Goal: Task Accomplishment & Management: Manage account settings

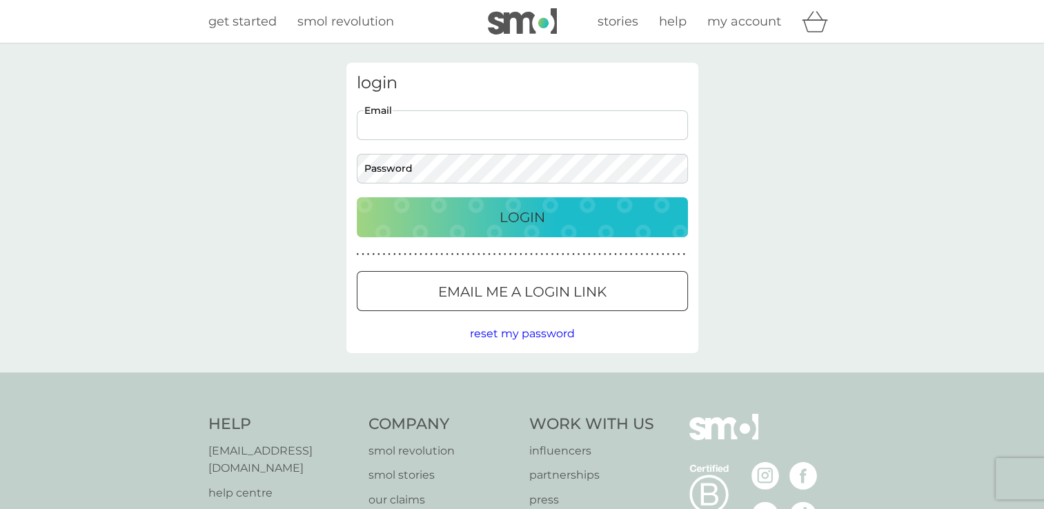
click at [469, 126] on input "Email" at bounding box center [522, 125] width 331 height 30
type input "suehale5162@gmail.com"
click at [498, 219] on div "Login" at bounding box center [523, 217] width 304 height 22
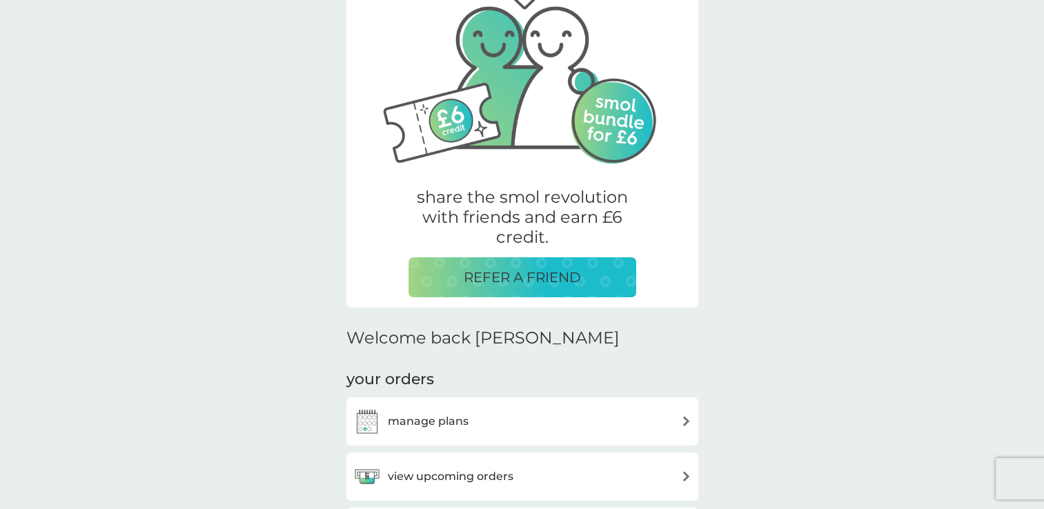
scroll to position [207, 0]
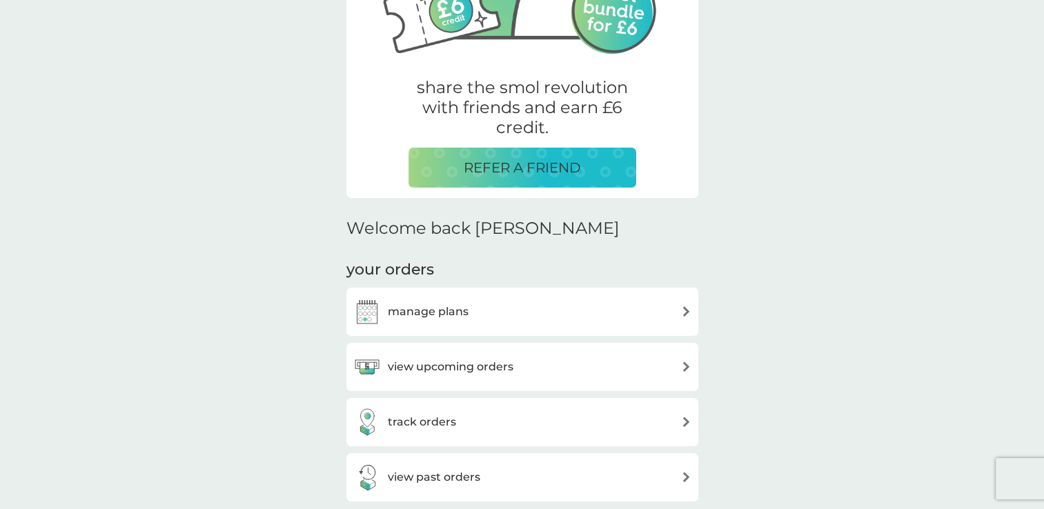
click at [449, 313] on h3 "manage plans" at bounding box center [428, 312] width 81 height 18
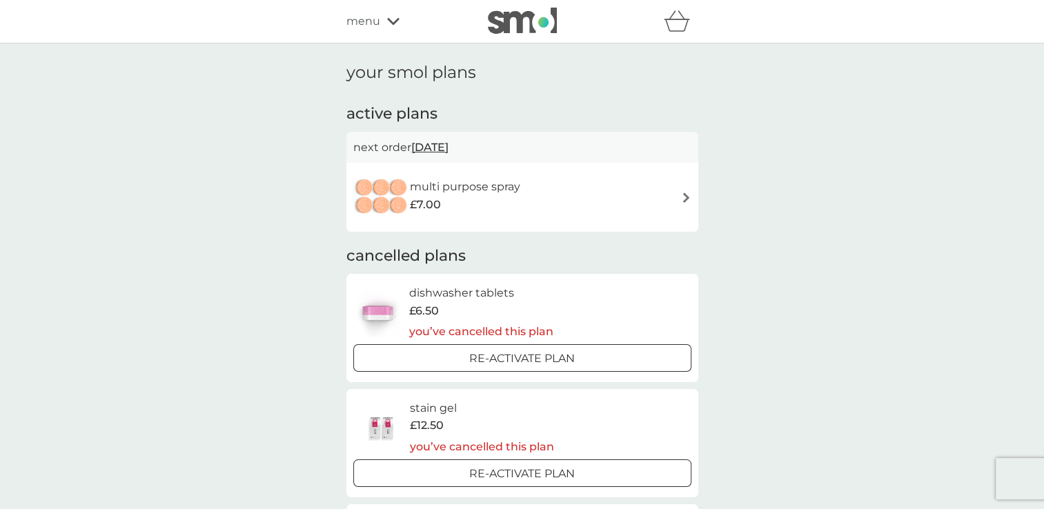
click at [687, 195] on img at bounding box center [686, 198] width 10 height 10
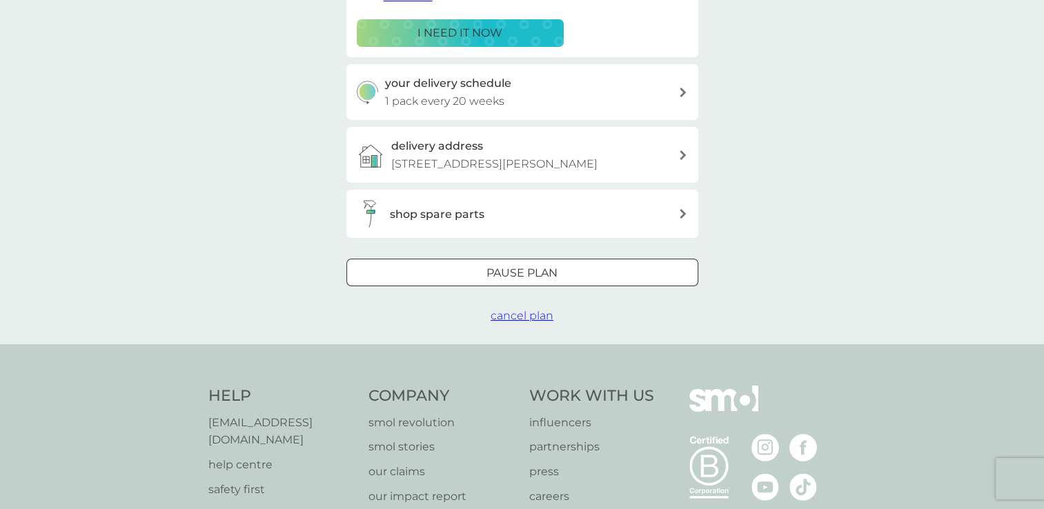
scroll to position [276, 0]
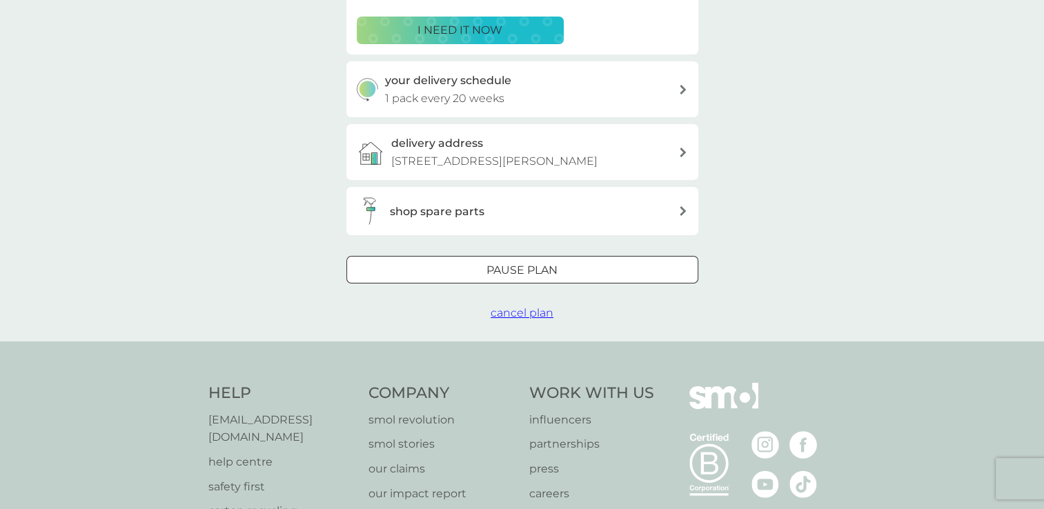
click at [513, 317] on span "cancel plan" at bounding box center [522, 312] width 63 height 13
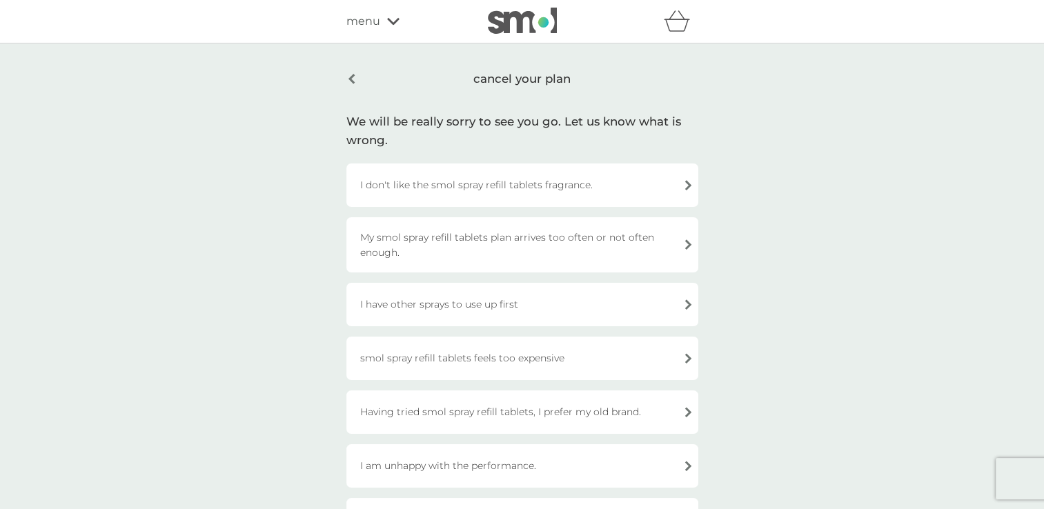
click at [687, 304] on div "I have other sprays to use up first" at bounding box center [522, 304] width 352 height 43
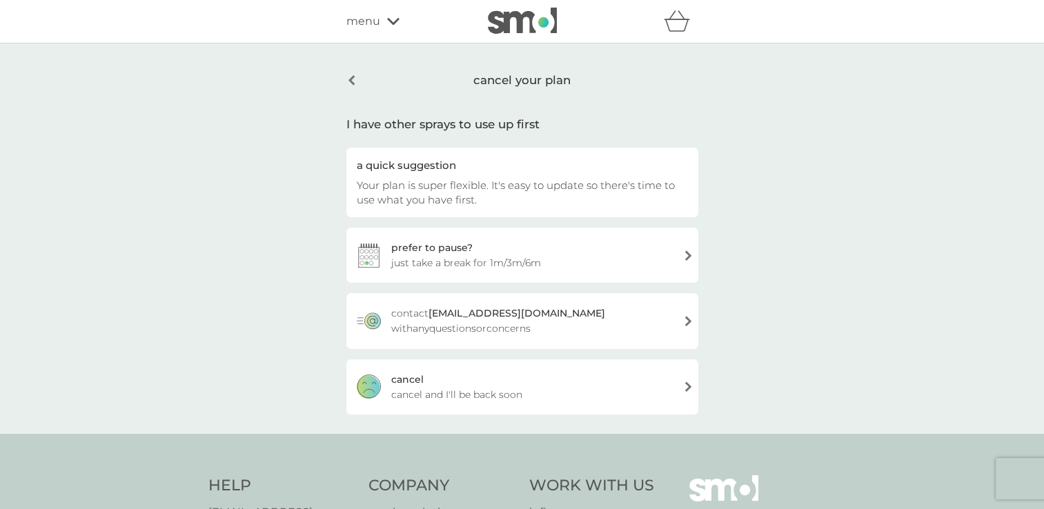
click at [456, 395] on span "cancel and I'll be back soon" at bounding box center [456, 394] width 131 height 15
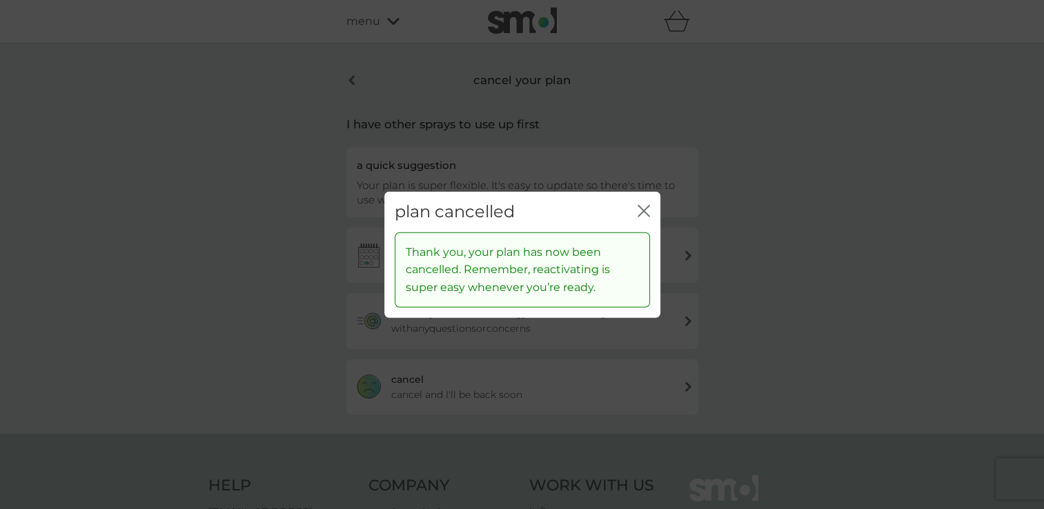
click at [641, 208] on icon "close" at bounding box center [641, 211] width 6 height 11
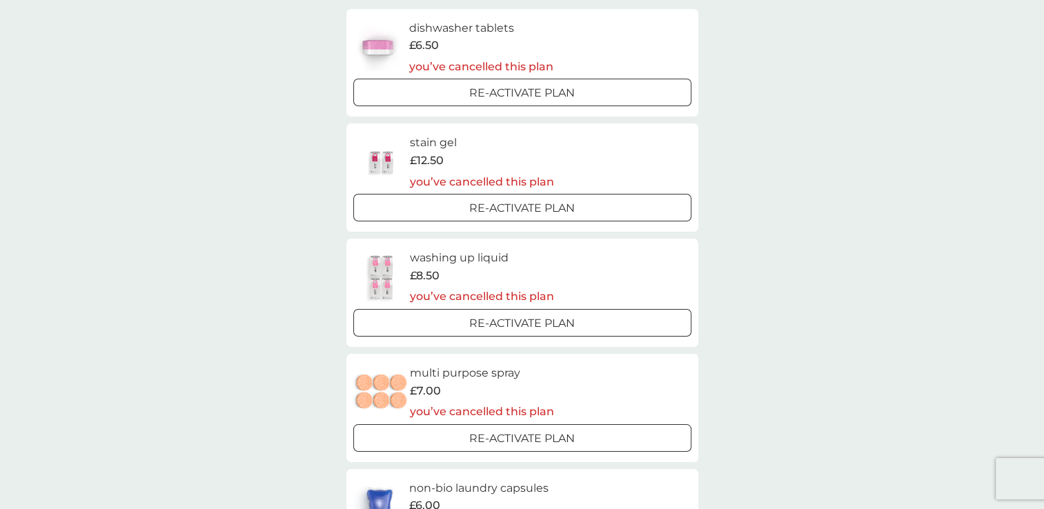
scroll to position [69, 0]
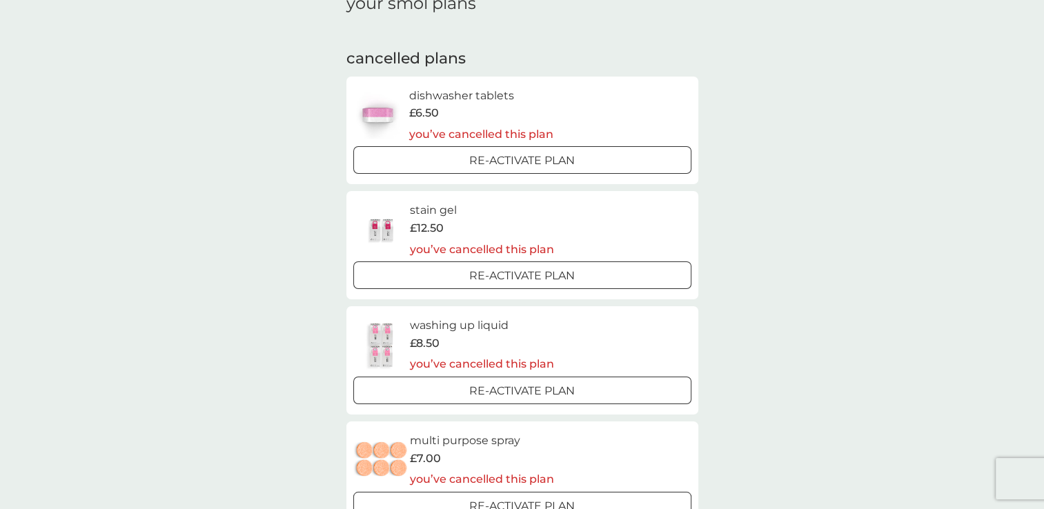
click at [525, 156] on div at bounding box center [522, 159] width 8 height 8
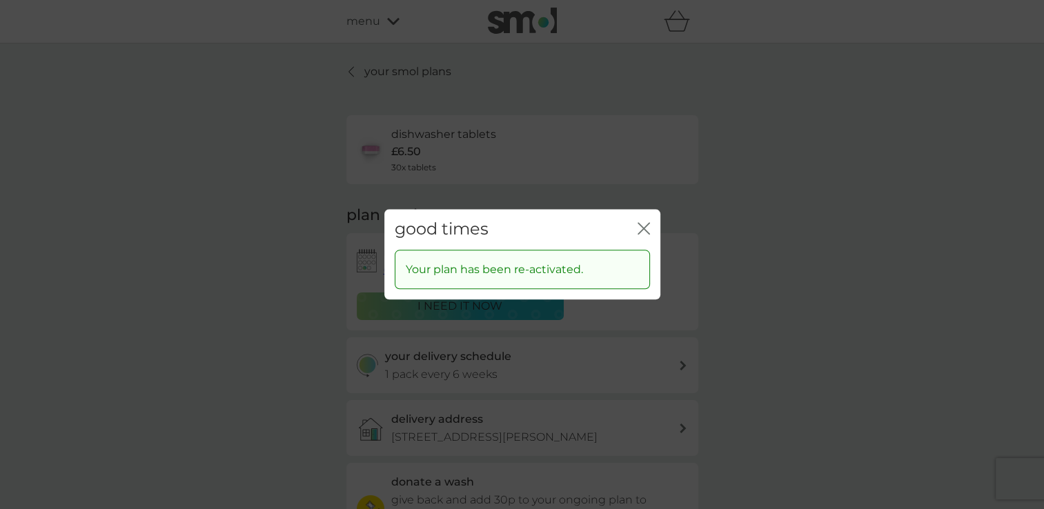
click at [645, 227] on icon "close" at bounding box center [647, 228] width 6 height 11
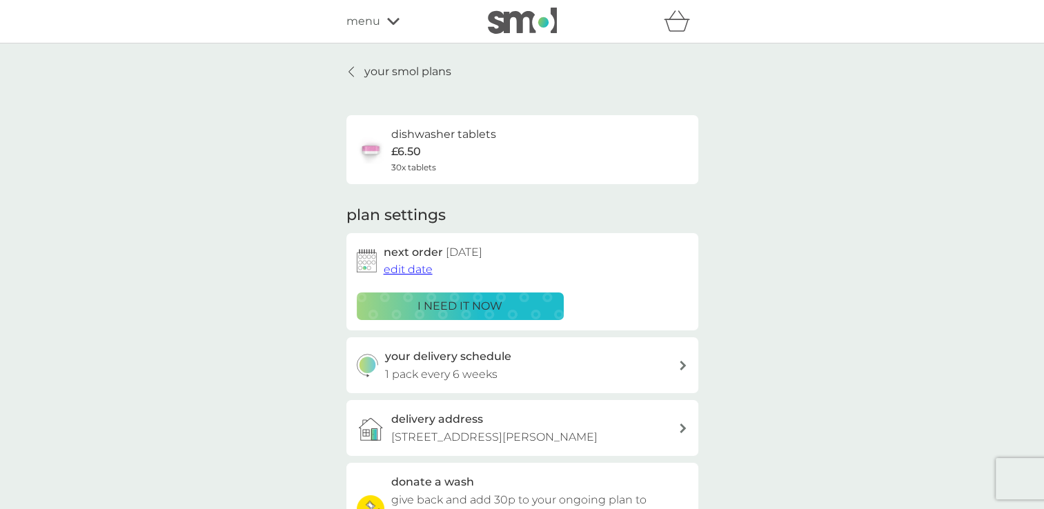
click at [482, 305] on p "i need it now" at bounding box center [460, 306] width 85 height 18
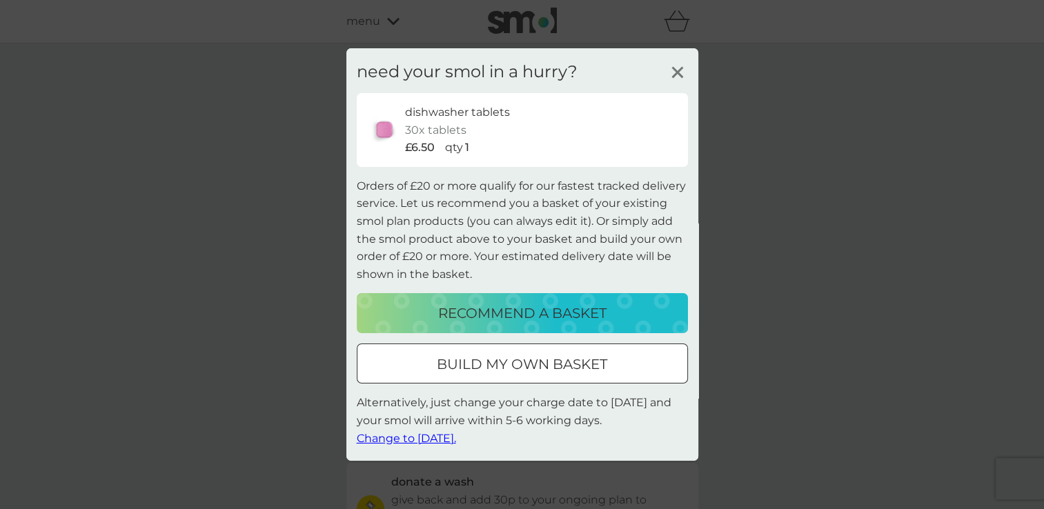
click at [677, 72] on line at bounding box center [677, 73] width 10 height 10
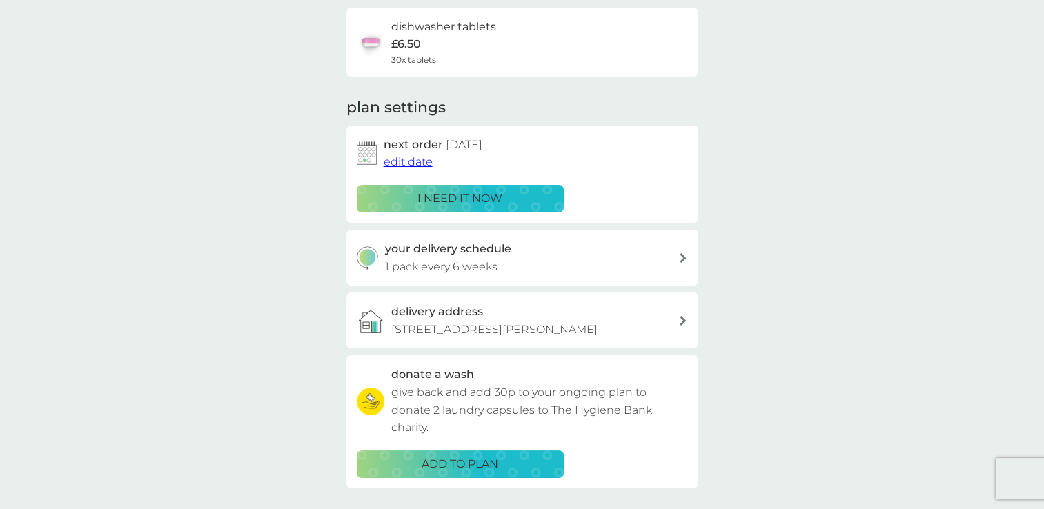
scroll to position [207, 0]
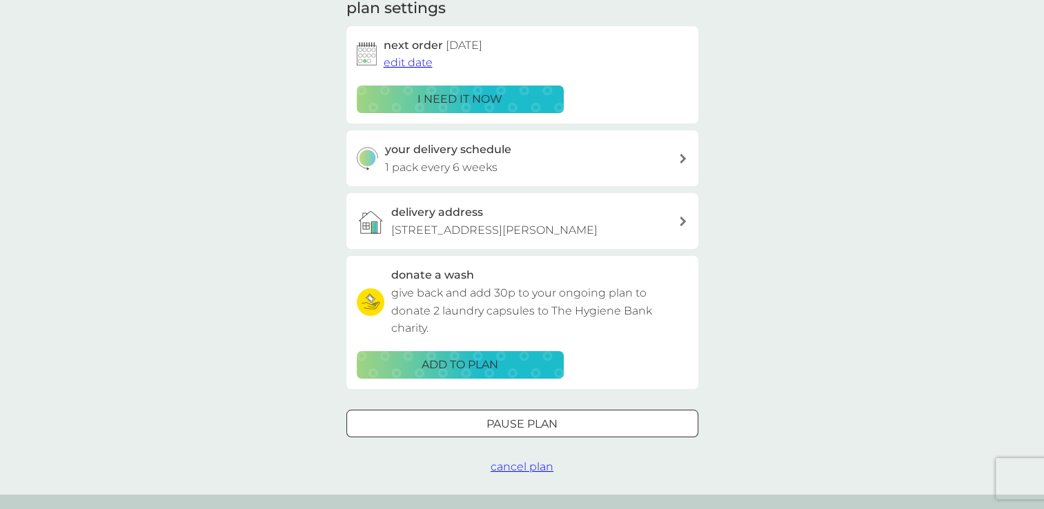
click at [540, 467] on span "cancel plan" at bounding box center [522, 466] width 63 height 13
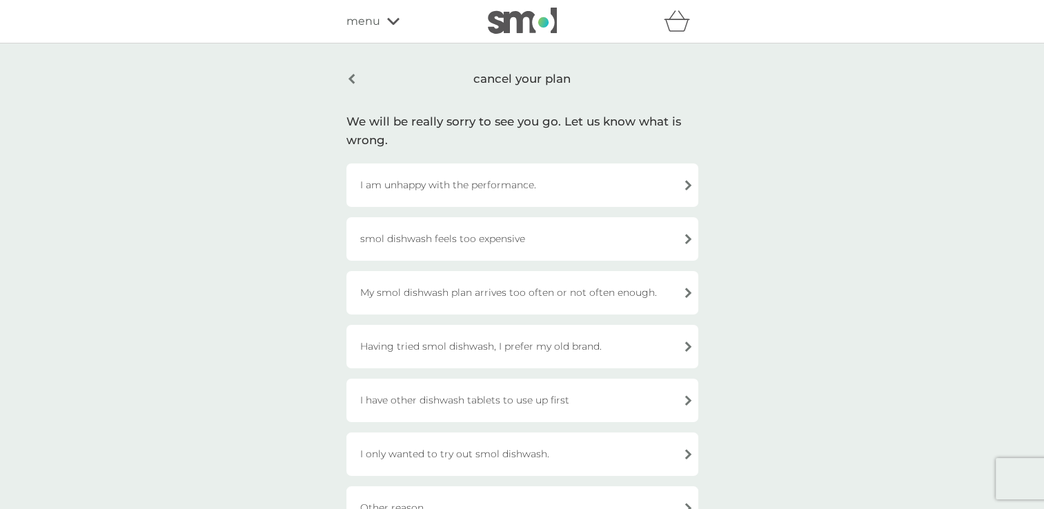
click at [689, 401] on div "I have other dishwash tablets to use up first" at bounding box center [522, 400] width 352 height 43
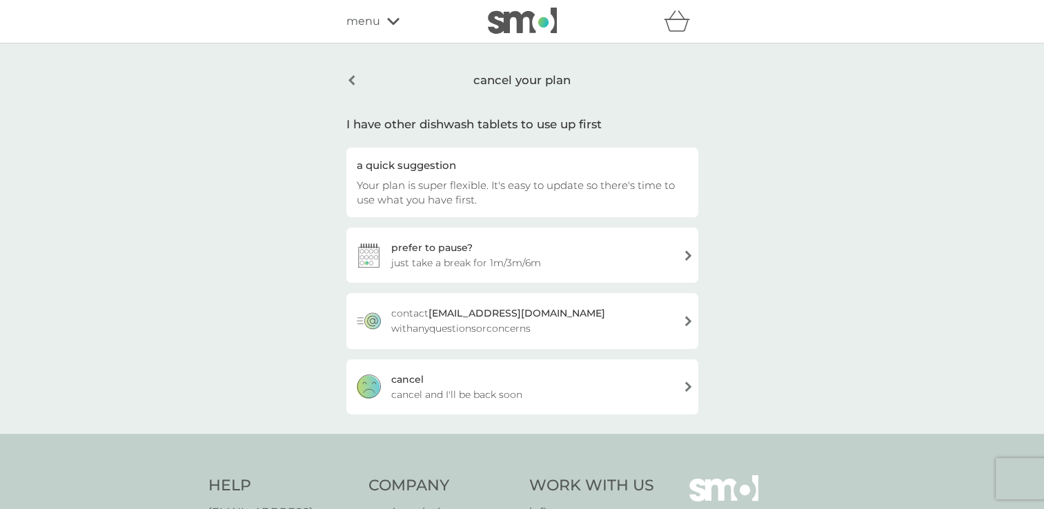
click at [447, 391] on span "cancel and I'll be back soon" at bounding box center [456, 394] width 131 height 15
